Goal: Task Accomplishment & Management: Use online tool/utility

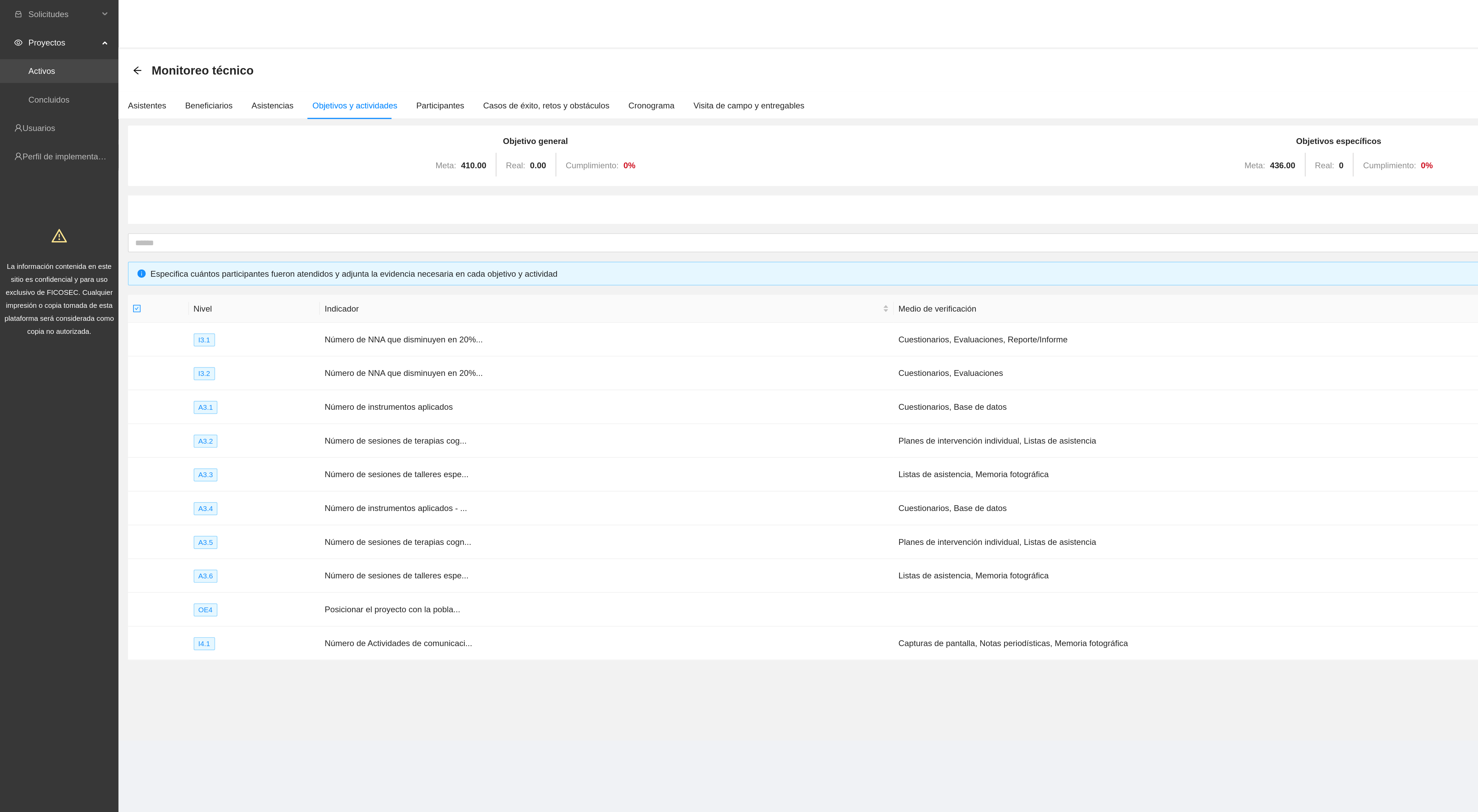
click at [32, 38] on link "Activos" at bounding box center [24, 41] width 15 height 6
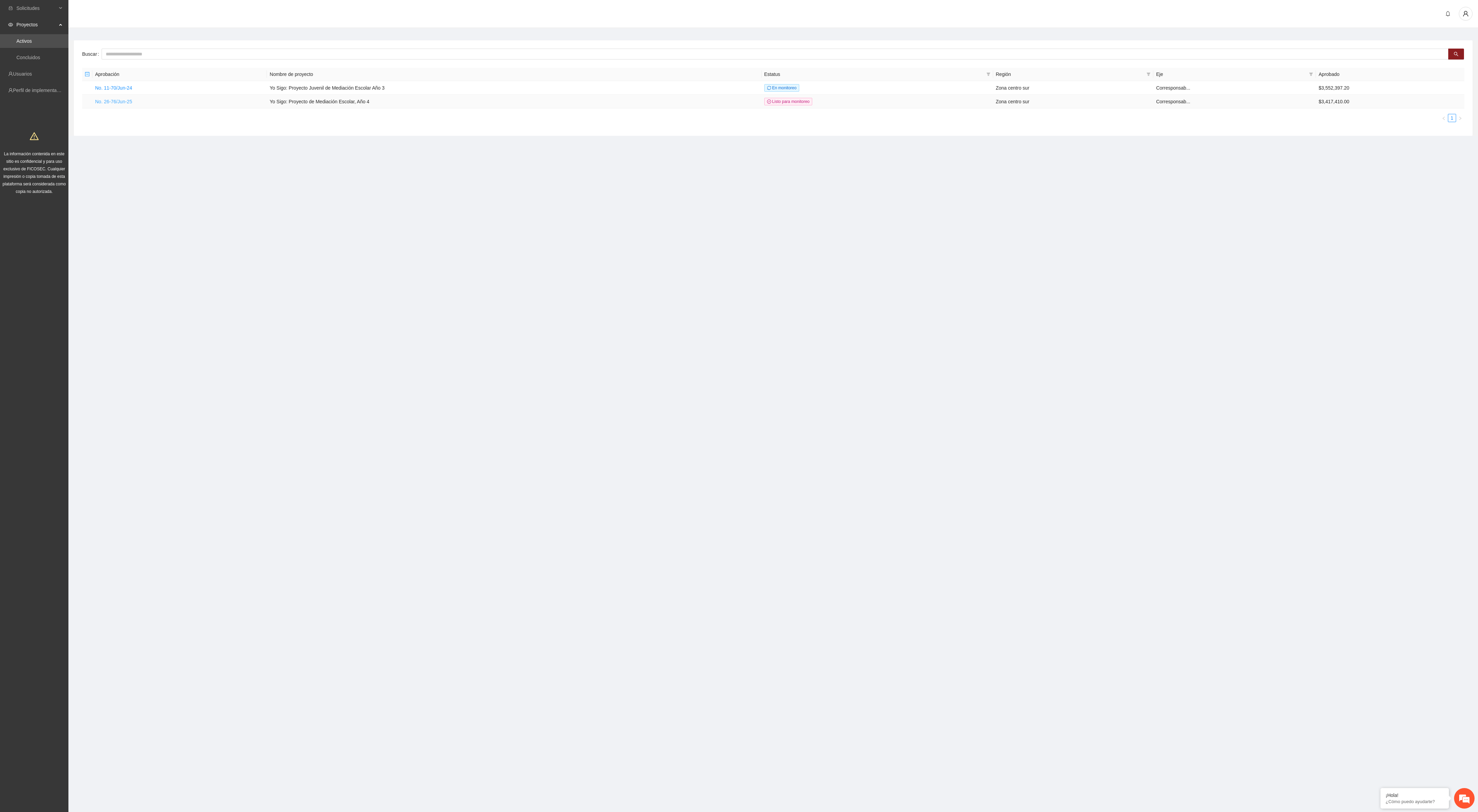
click at [118, 101] on link "No. 26-76/Jun-25" at bounding box center [114, 102] width 37 height 6
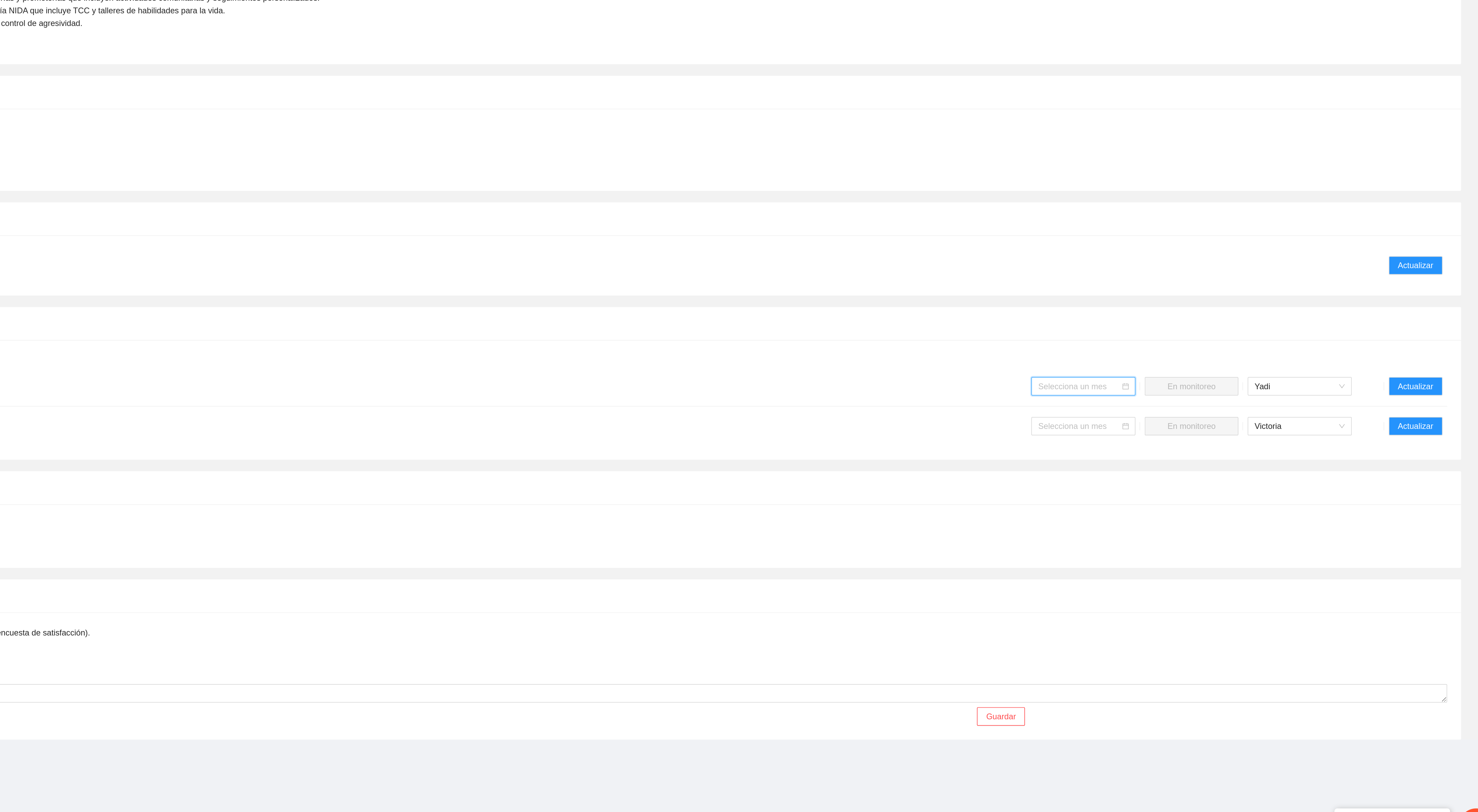
click at [1227, 534] on input "search" at bounding box center [1230, 538] width 49 height 10
click at [1227, 555] on div "Septiembre 2025" at bounding box center [1231, 558] width 53 height 7
click at [1282, 534] on span "Mandar a monitoreo" at bounding box center [1296, 538] width 43 height 7
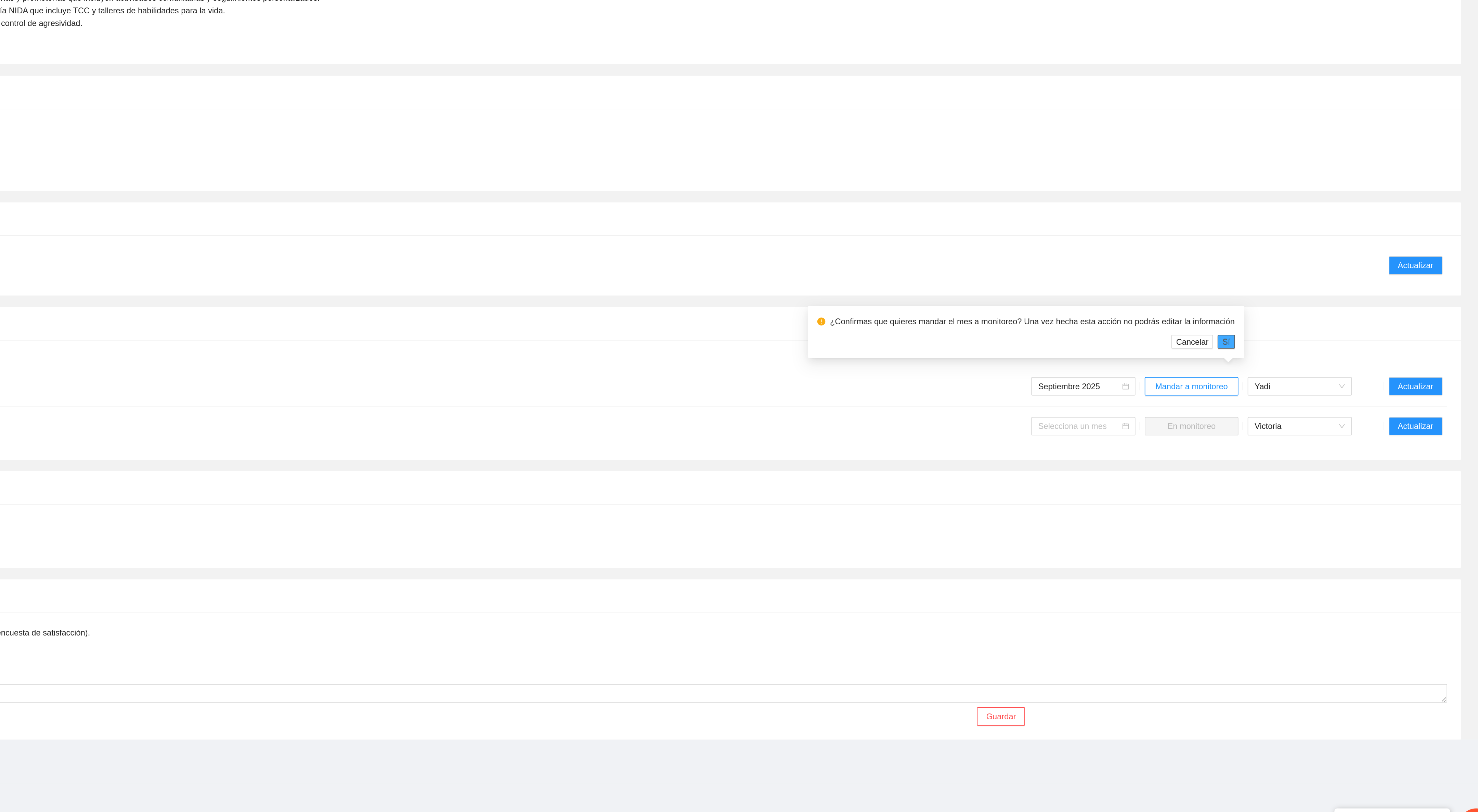
click at [1315, 512] on span "Sí" at bounding box center [1316, 512] width 5 height 7
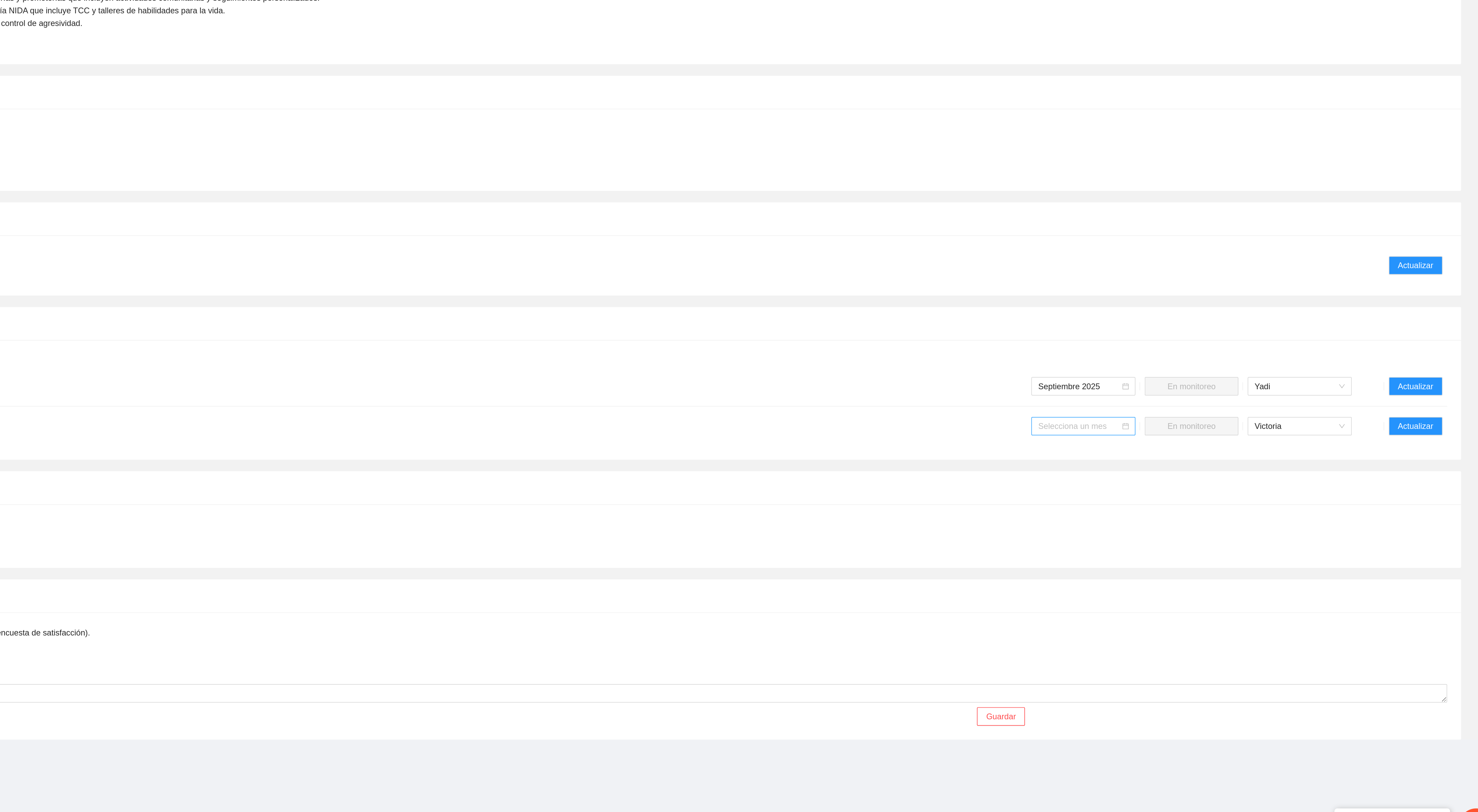
click at [1243, 557] on input "search" at bounding box center [1230, 562] width 49 height 10
click at [1236, 580] on div "Septiembre 2025" at bounding box center [1231, 581] width 53 height 7
click at [1289, 558] on span "Mandar a monitoreo" at bounding box center [1296, 561] width 43 height 7
click at [1314, 534] on span "Sí" at bounding box center [1316, 536] width 5 height 7
